Goal: Transaction & Acquisition: Purchase product/service

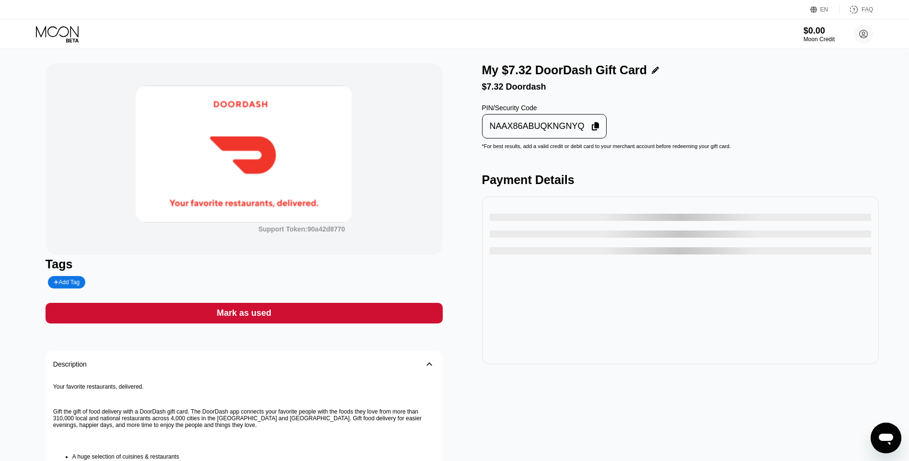
click at [398, 307] on div "Mark as used" at bounding box center [244, 313] width 397 height 21
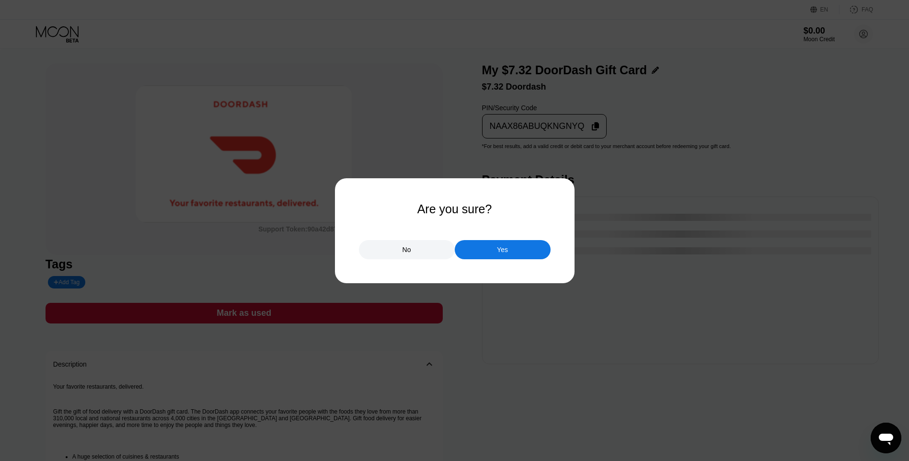
click at [398, 261] on div at bounding box center [458, 230] width 917 height 461
click at [398, 254] on div "Yes" at bounding box center [503, 249] width 96 height 19
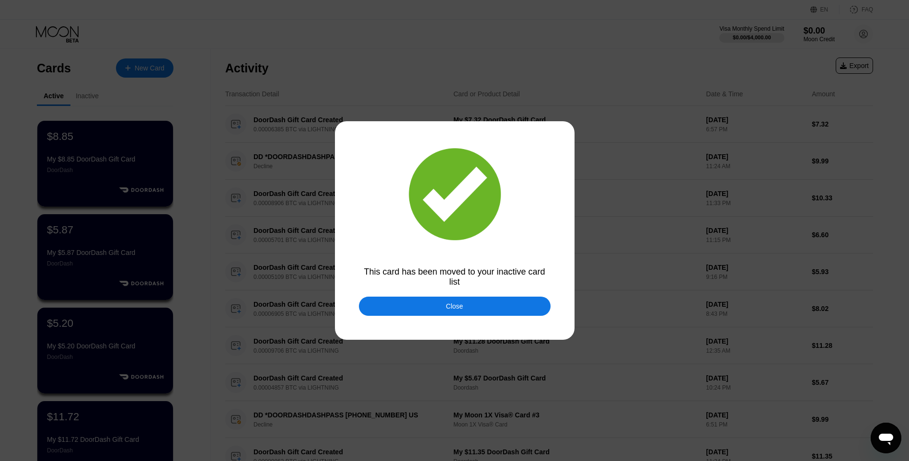
click at [398, 310] on div "Close" at bounding box center [455, 306] width 192 height 19
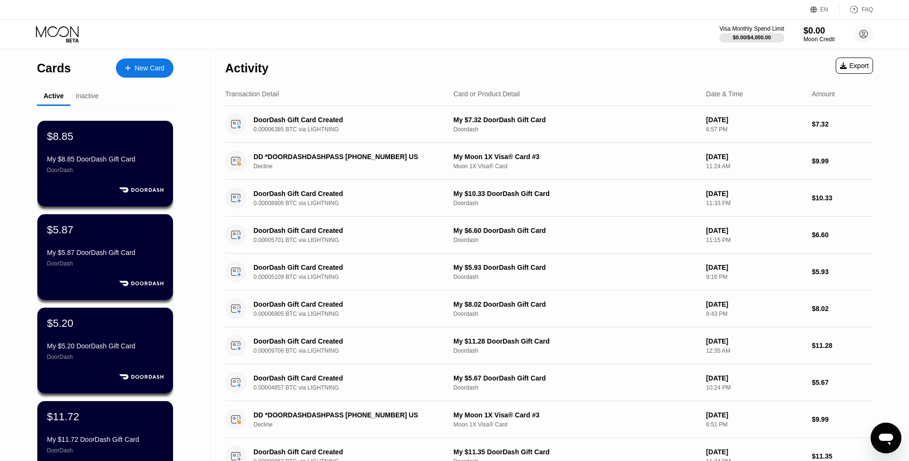
click at [120, 52] on div "Cards New Card" at bounding box center [105, 66] width 137 height 34
click at [141, 70] on div "New Card" at bounding box center [150, 68] width 30 height 8
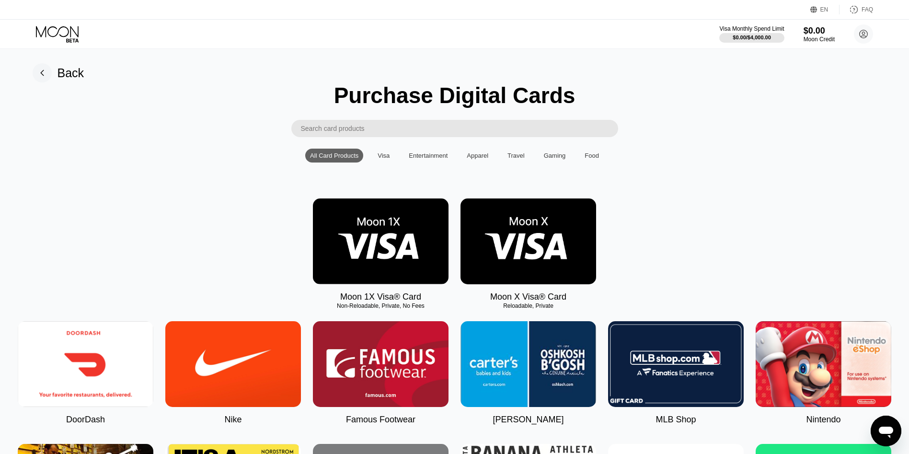
click at [94, 365] on img at bounding box center [86, 364] width 136 height 86
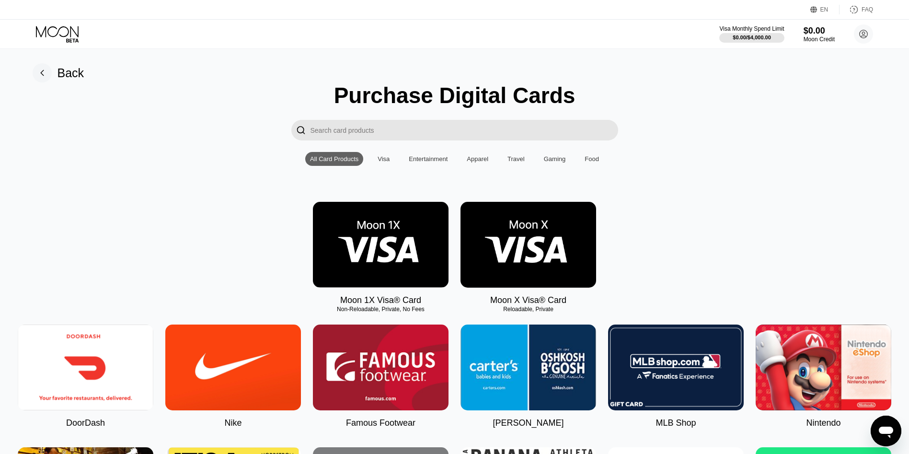
type input "0"
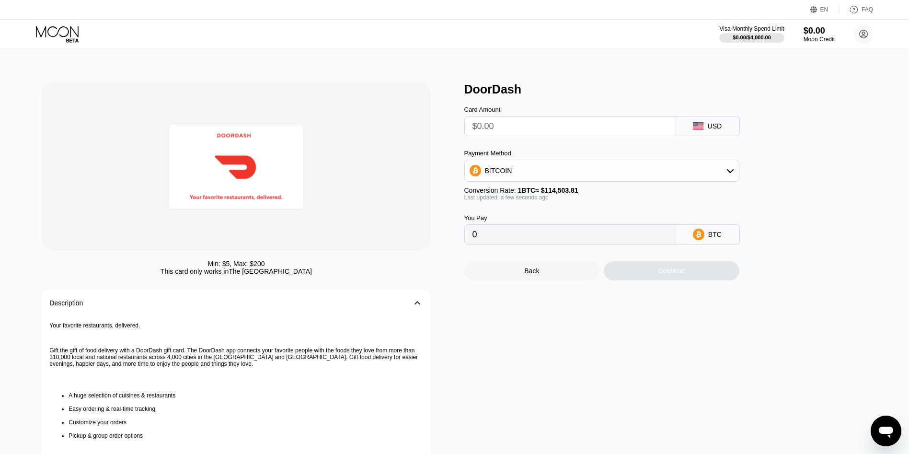
click at [398, 122] on input "text" at bounding box center [570, 126] width 195 height 19
type input "$5.54"
type input "0.00004839"
type input "$5.54"
click at [398, 275] on div "Continue" at bounding box center [671, 271] width 27 height 8
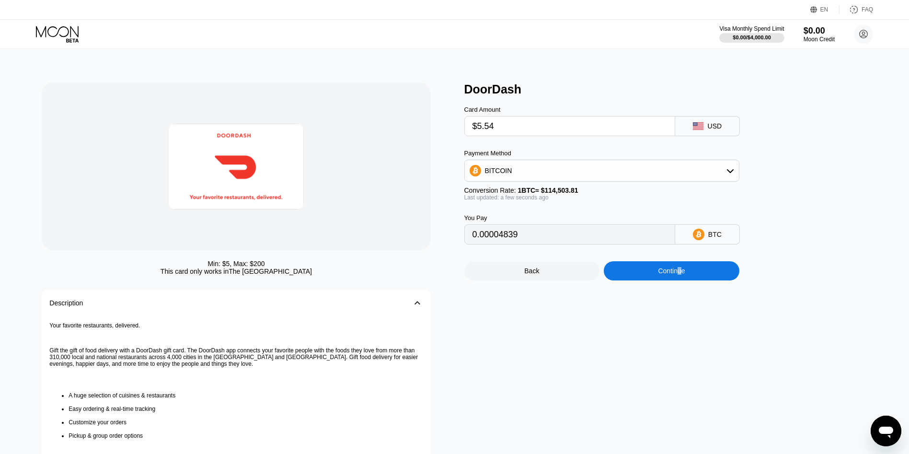
click at [398, 275] on div "Continue" at bounding box center [671, 271] width 27 height 8
click at [398, 280] on div "Continue" at bounding box center [672, 270] width 136 height 19
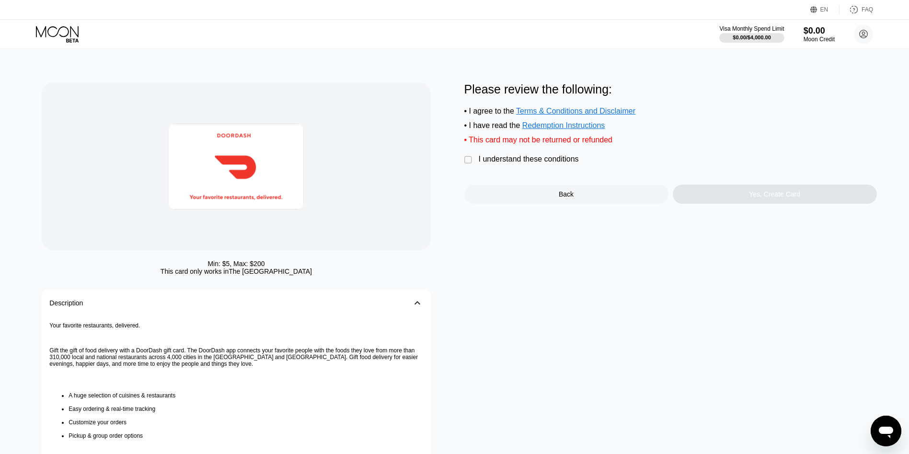
click at [398, 159] on div "Please review the following: • I agree to the Terms & Conditions and Disclaimer…" at bounding box center [671, 142] width 413 height 121
click at [398, 163] on div "I understand these conditions" at bounding box center [529, 159] width 100 height 9
click at [398, 194] on div "Yes, Create Card" at bounding box center [775, 194] width 204 height 19
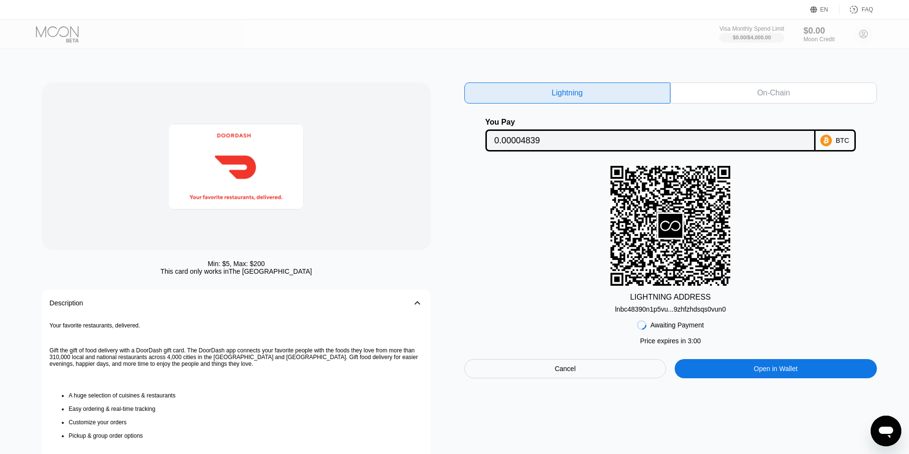
click at [398, 309] on div "lnbc48390n1p5vu...9zhfzhdsqs0vun0" at bounding box center [670, 308] width 111 height 12
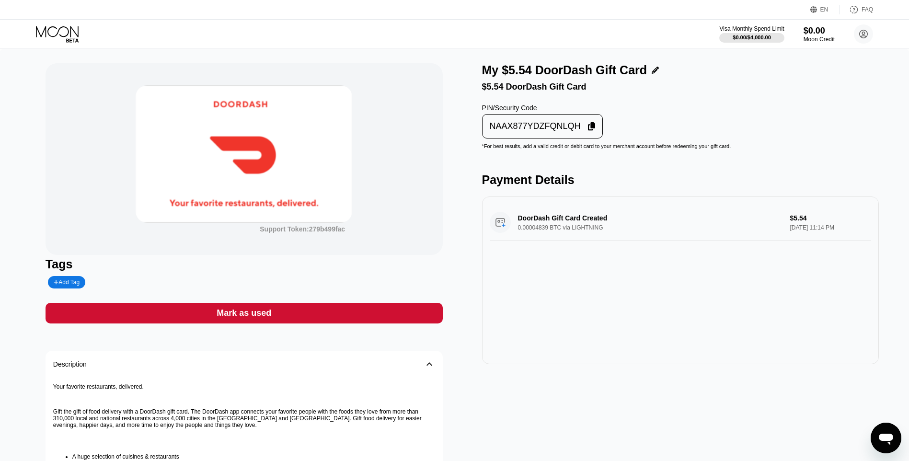
click at [529, 132] on div "NAAX877YDZFQNLQH" at bounding box center [535, 126] width 91 height 11
